Goal: Find specific page/section

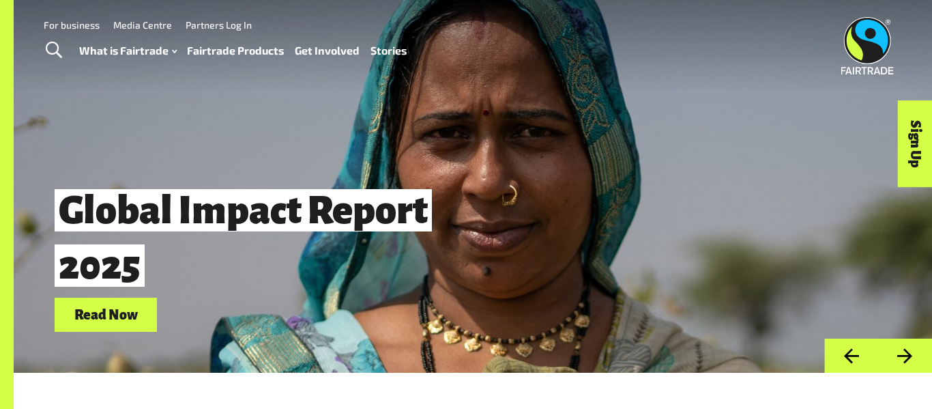
click at [257, 48] on link "Fairtrade Products" at bounding box center [235, 51] width 97 height 20
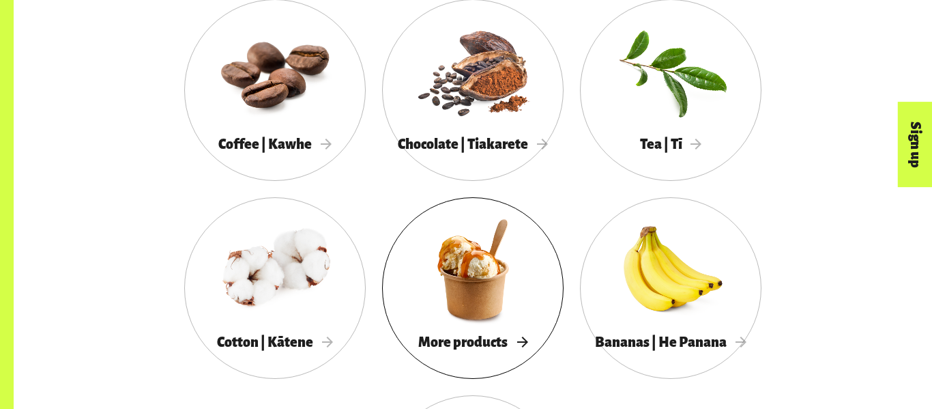
scroll to position [1294, 0]
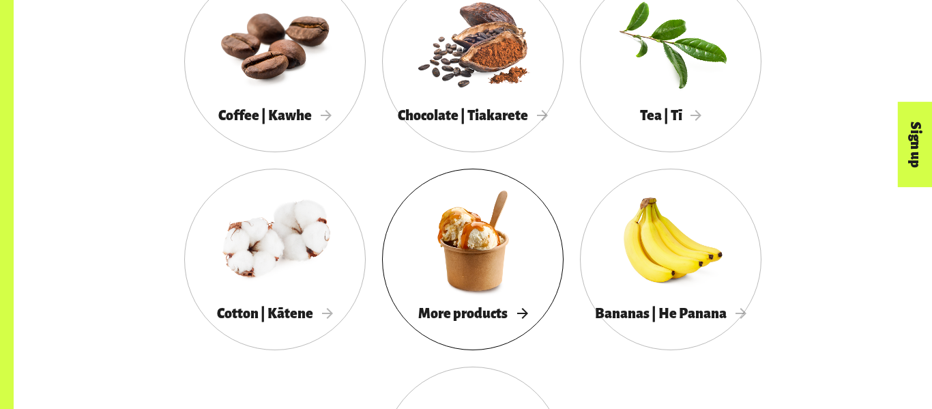
click at [474, 246] on div at bounding box center [473, 241] width 182 height 118
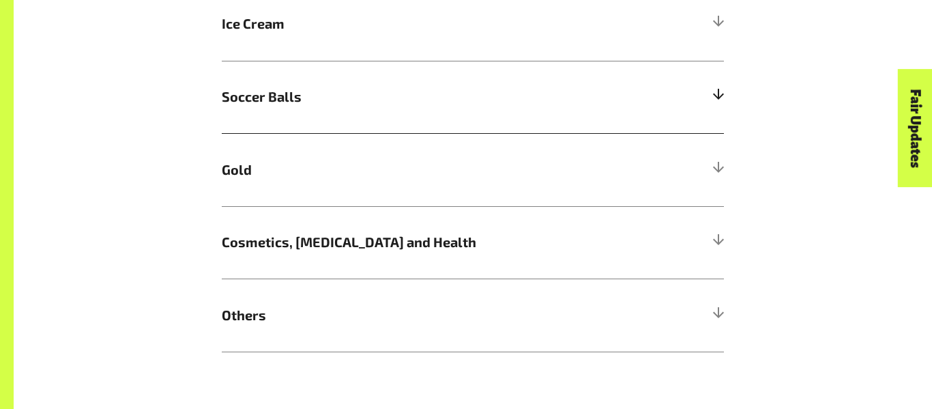
scroll to position [1025, 0]
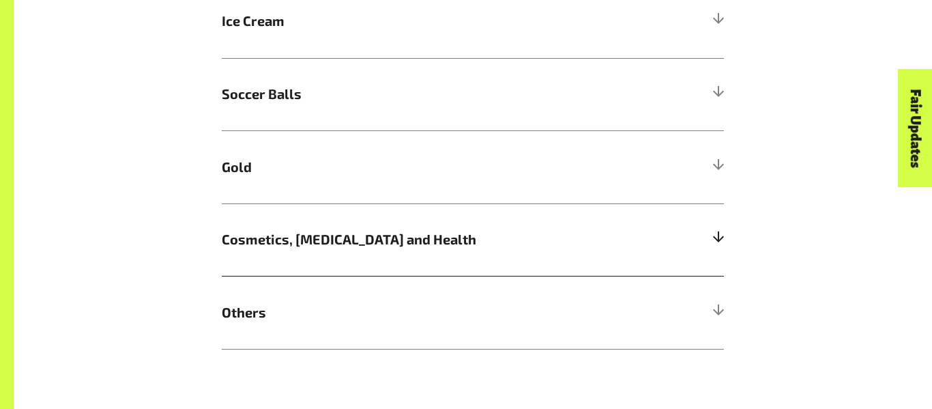
click at [390, 237] on span "Cosmetics, Skin Care and Health" at bounding box center [410, 239] width 377 height 20
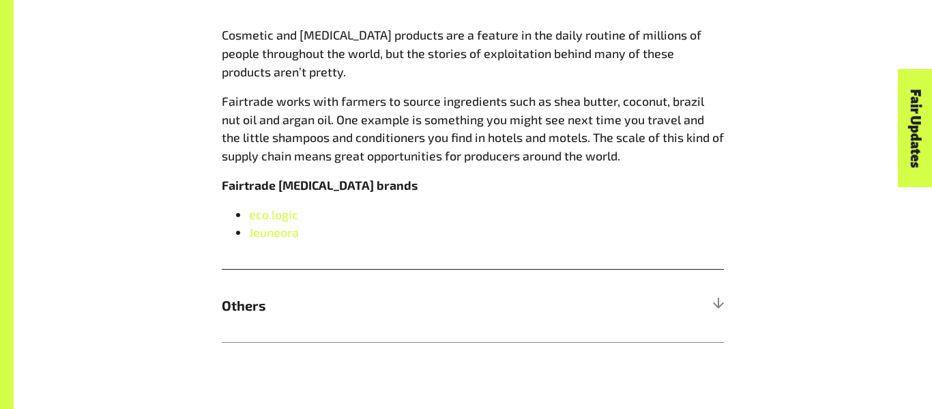
scroll to position [1277, 0]
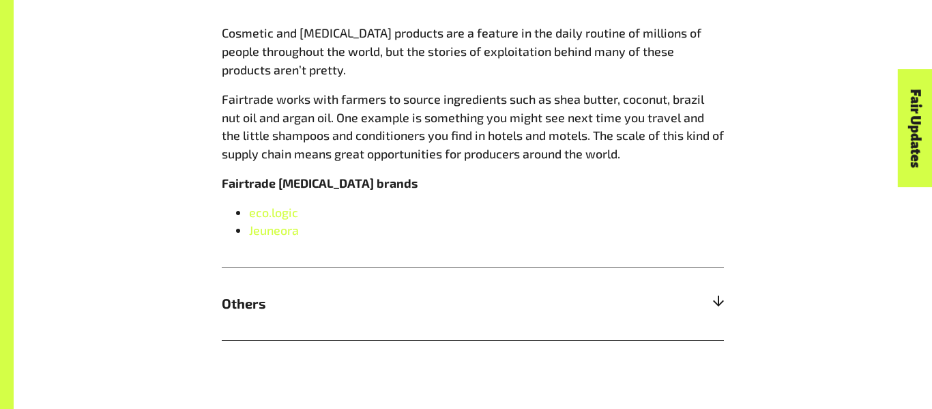
click at [355, 297] on span "Others" at bounding box center [410, 303] width 377 height 20
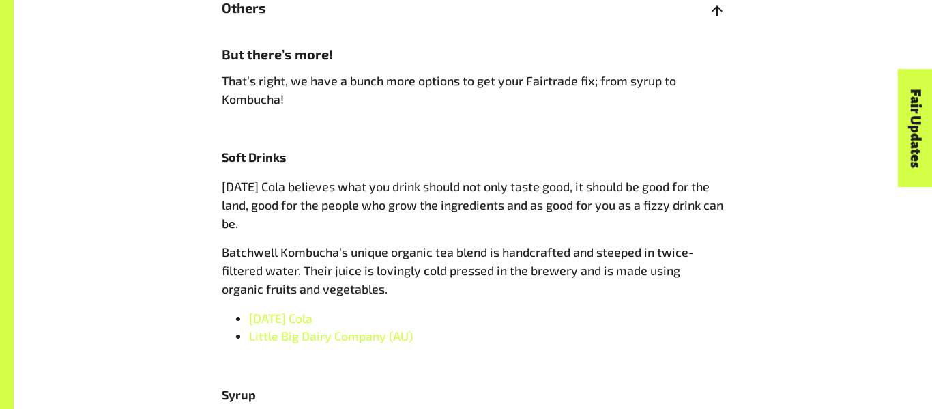
scroll to position [1331, 0]
click at [280, 317] on span "Karma Cola" at bounding box center [280, 316] width 63 height 15
